Goal: Task Accomplishment & Management: Manage account settings

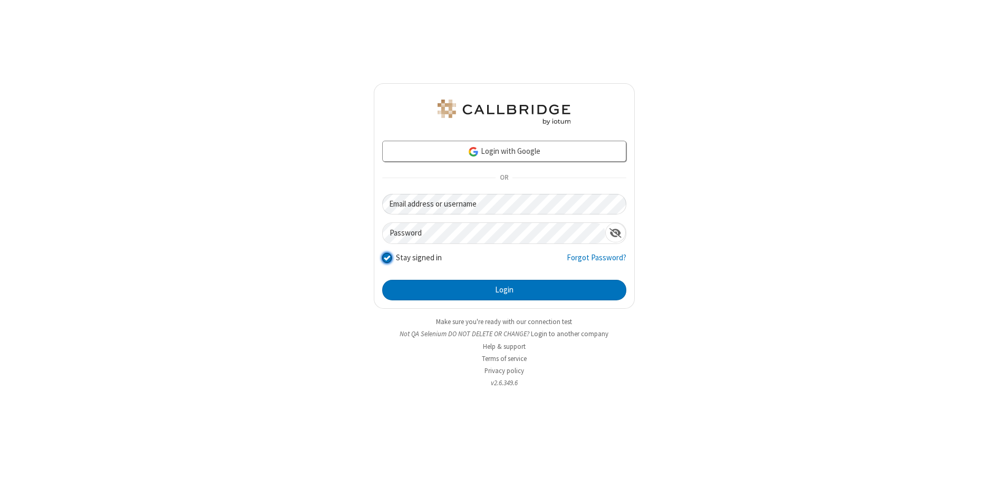
click at [387, 258] on input "Stay signed in" at bounding box center [387, 258] width 10 height 11
checkbox input "false"
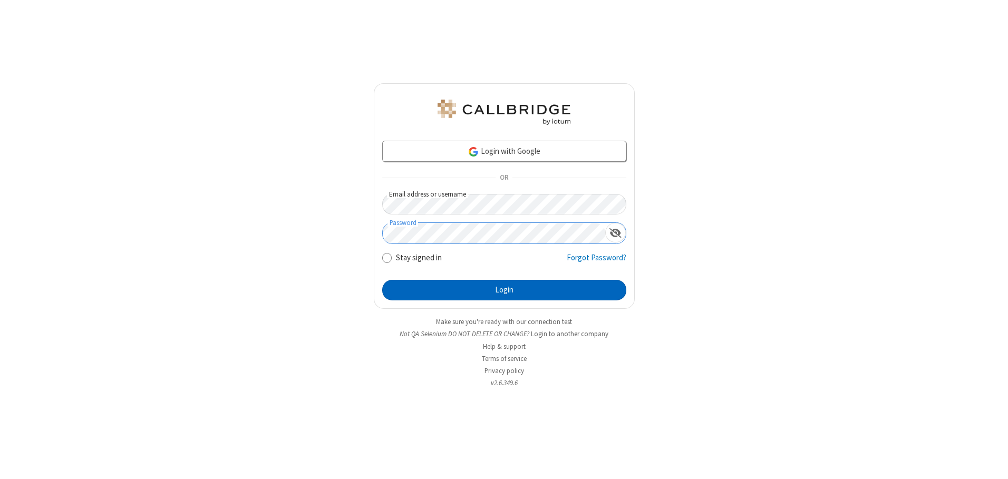
click at [504, 290] on button "Login" at bounding box center [504, 290] width 244 height 21
click at [387, 258] on input "Stay signed in" at bounding box center [387, 258] width 10 height 11
checkbox input "false"
click at [504, 290] on button "Login" at bounding box center [504, 290] width 244 height 21
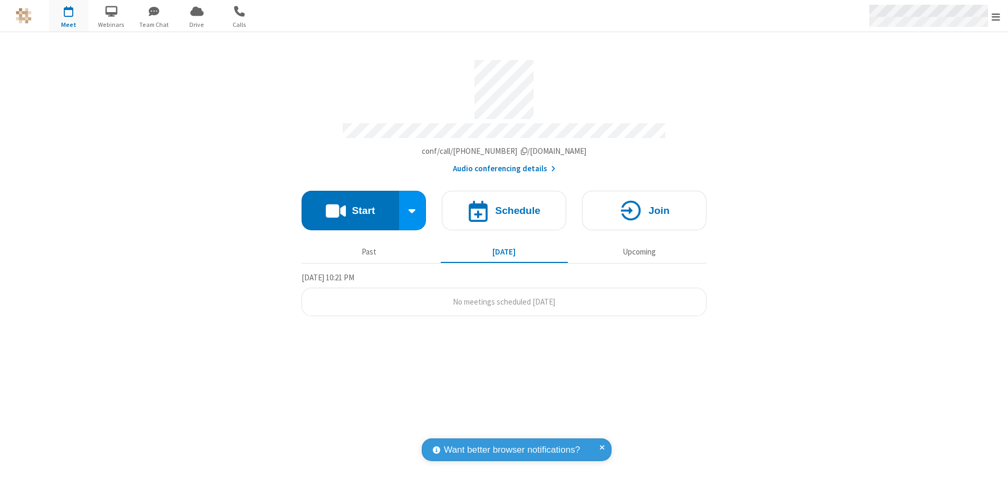
click at [996, 16] on span "Open menu" at bounding box center [996, 17] width 8 height 11
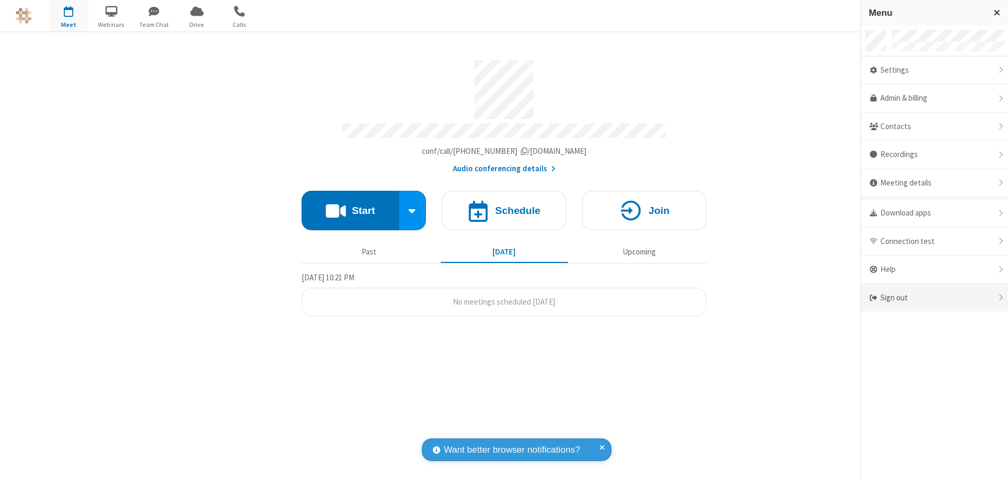
click at [935, 298] on div "Sign out" at bounding box center [934, 298] width 147 height 28
